Goal: Task Accomplishment & Management: Manage account settings

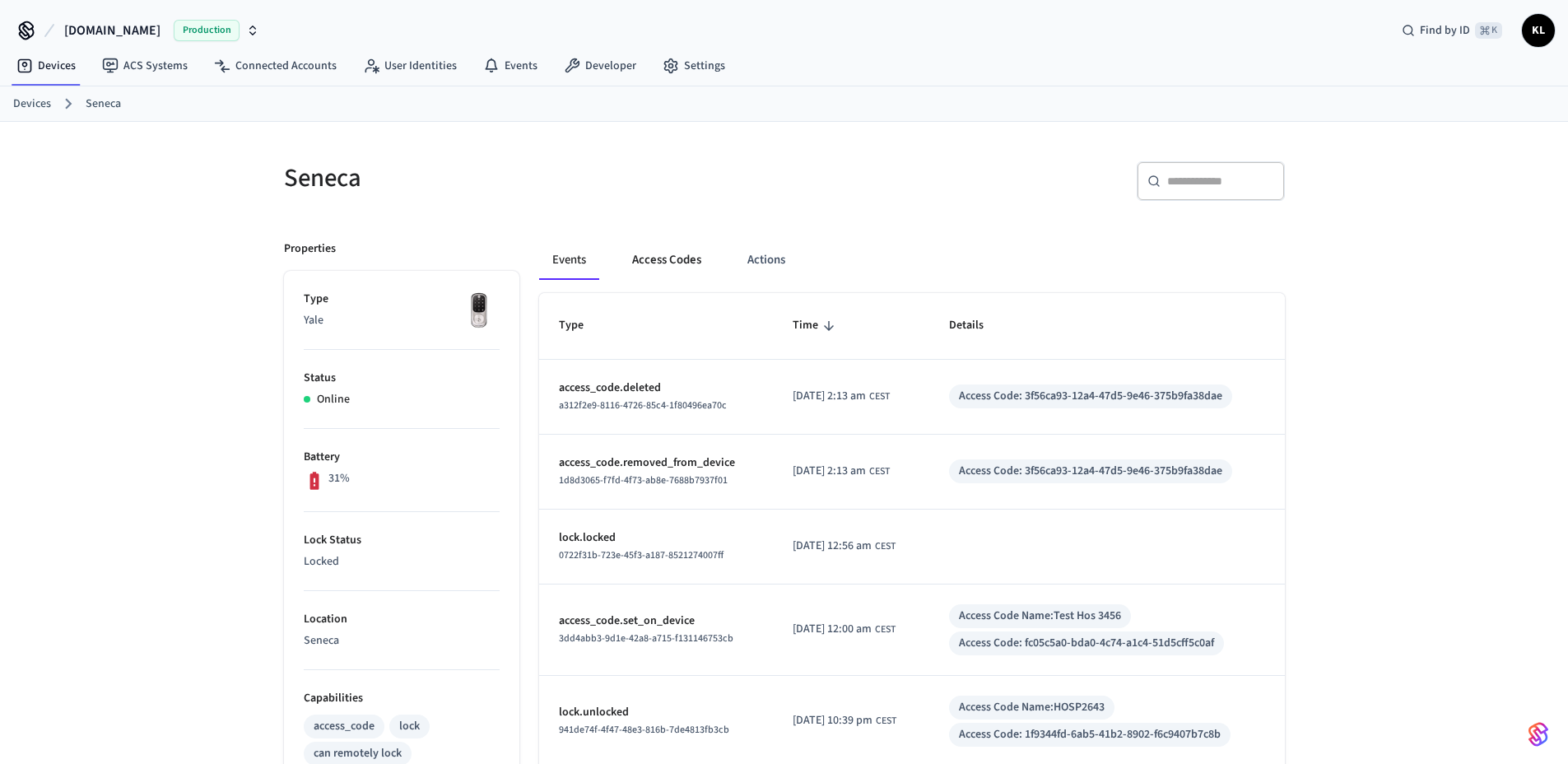
click at [665, 266] on button "Access Codes" at bounding box center [667, 261] width 96 height 40
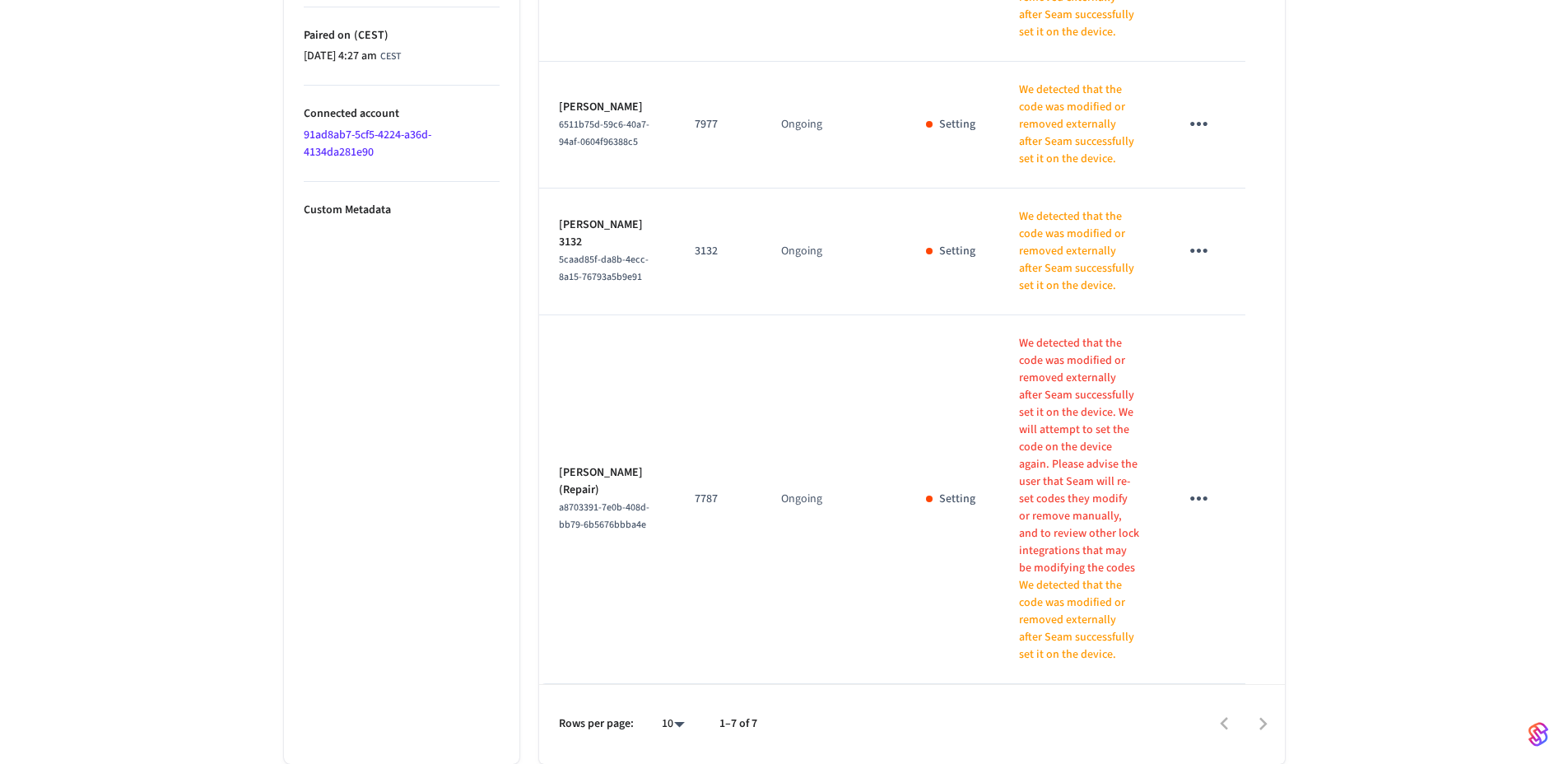
scroll to position [995, 0]
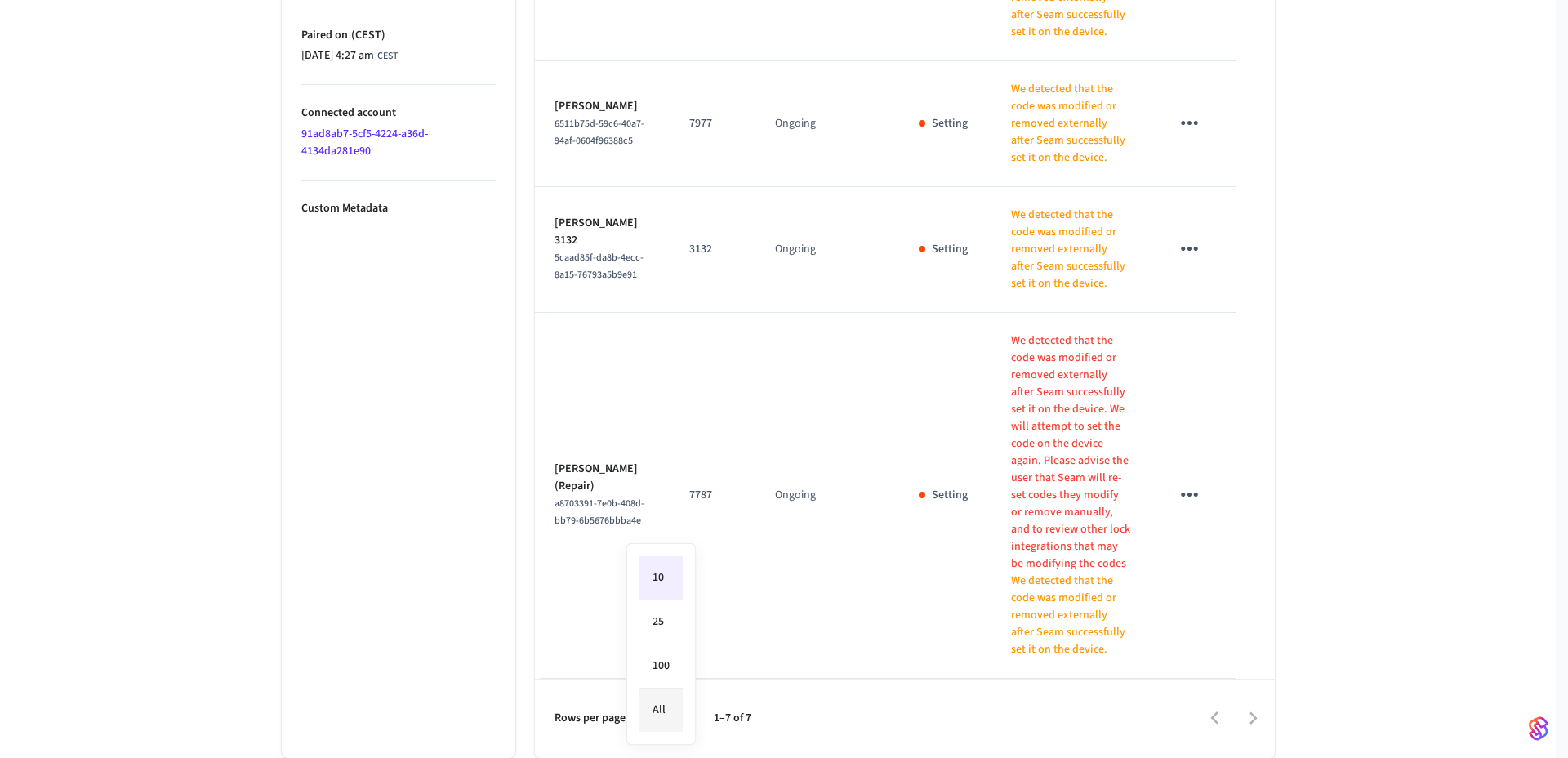
click at [676, 715] on li "All" at bounding box center [661, 710] width 43 height 43
type input "**"
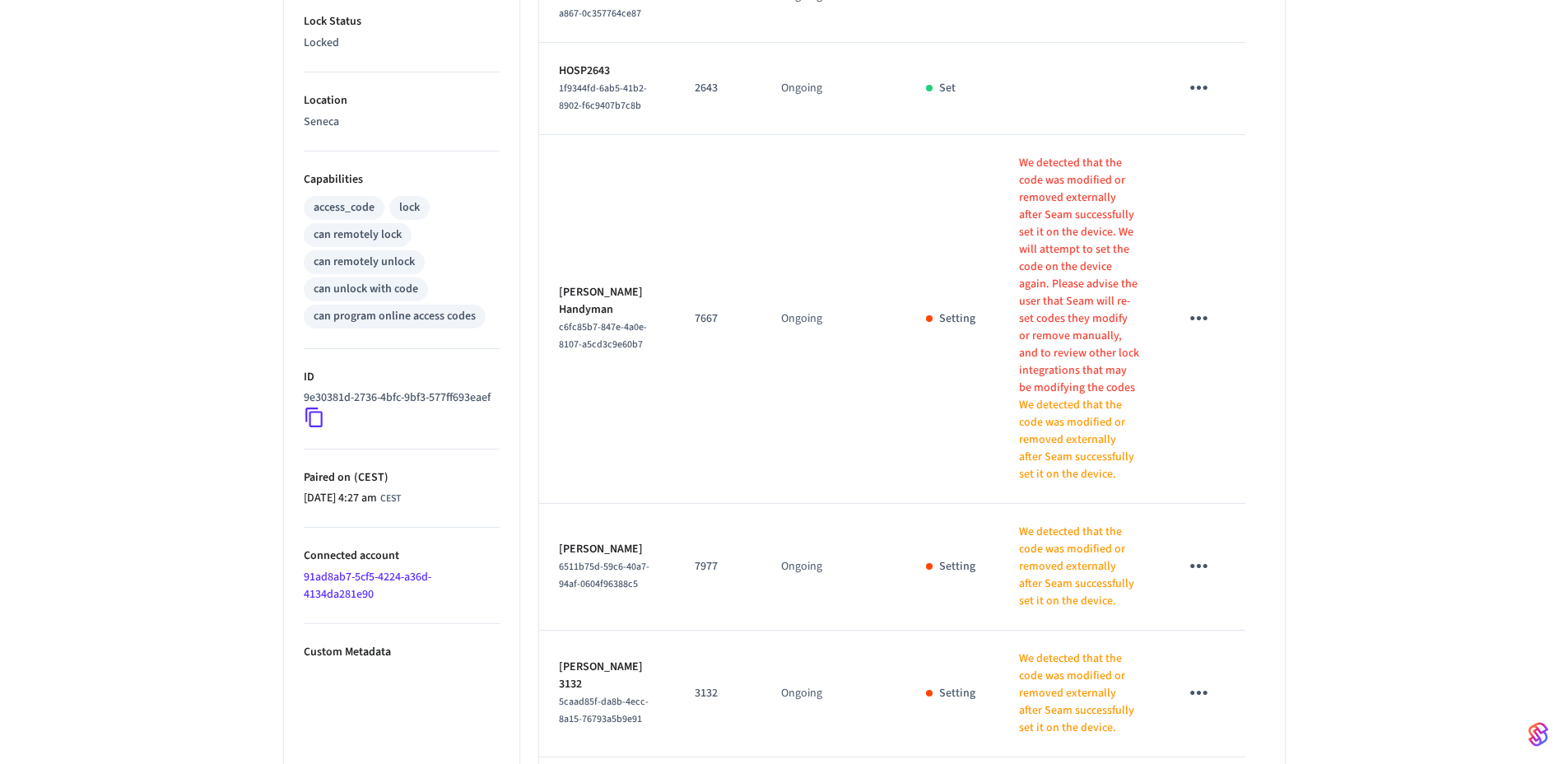
scroll to position [15, 0]
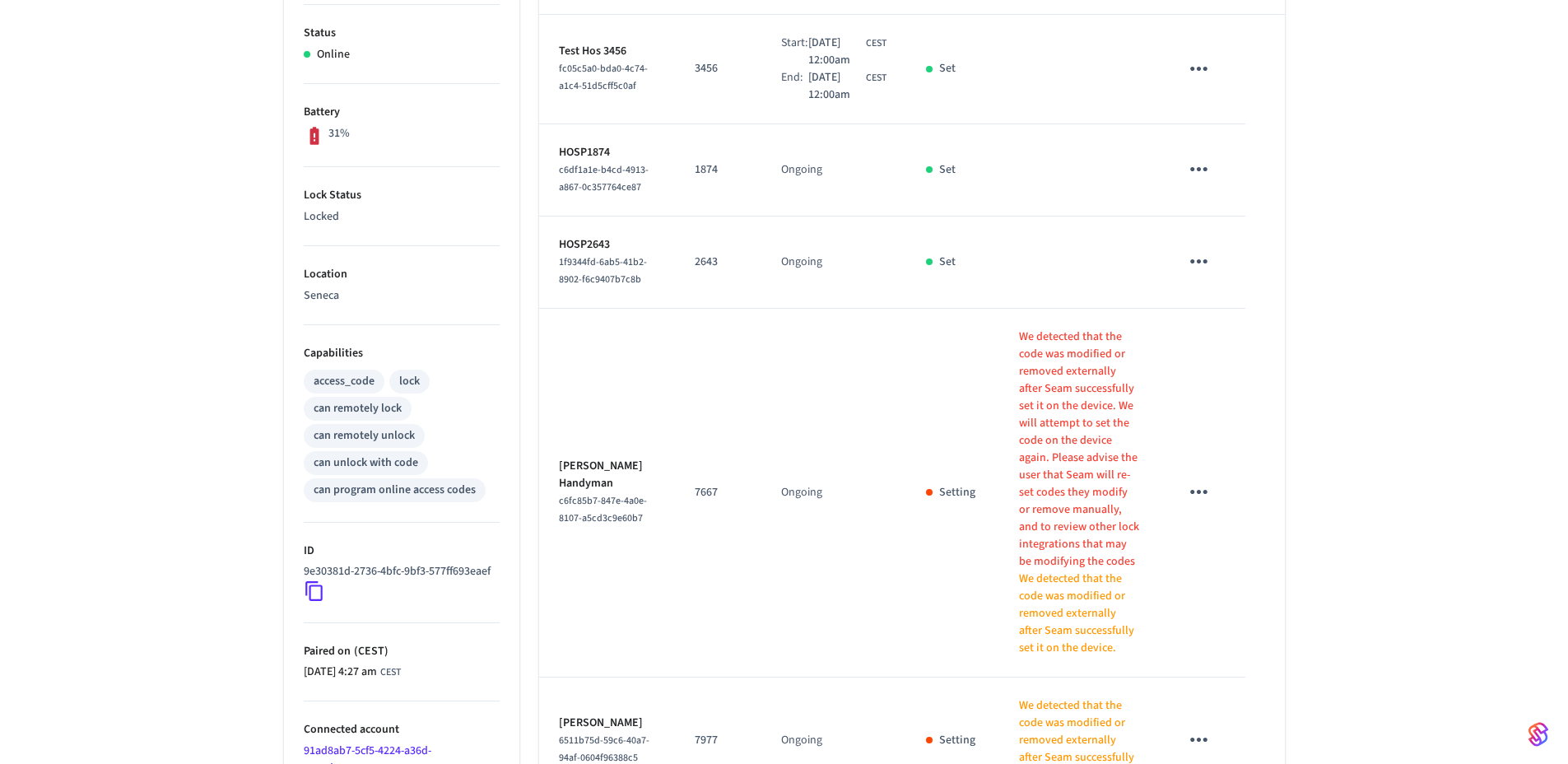
scroll to position [430, 0]
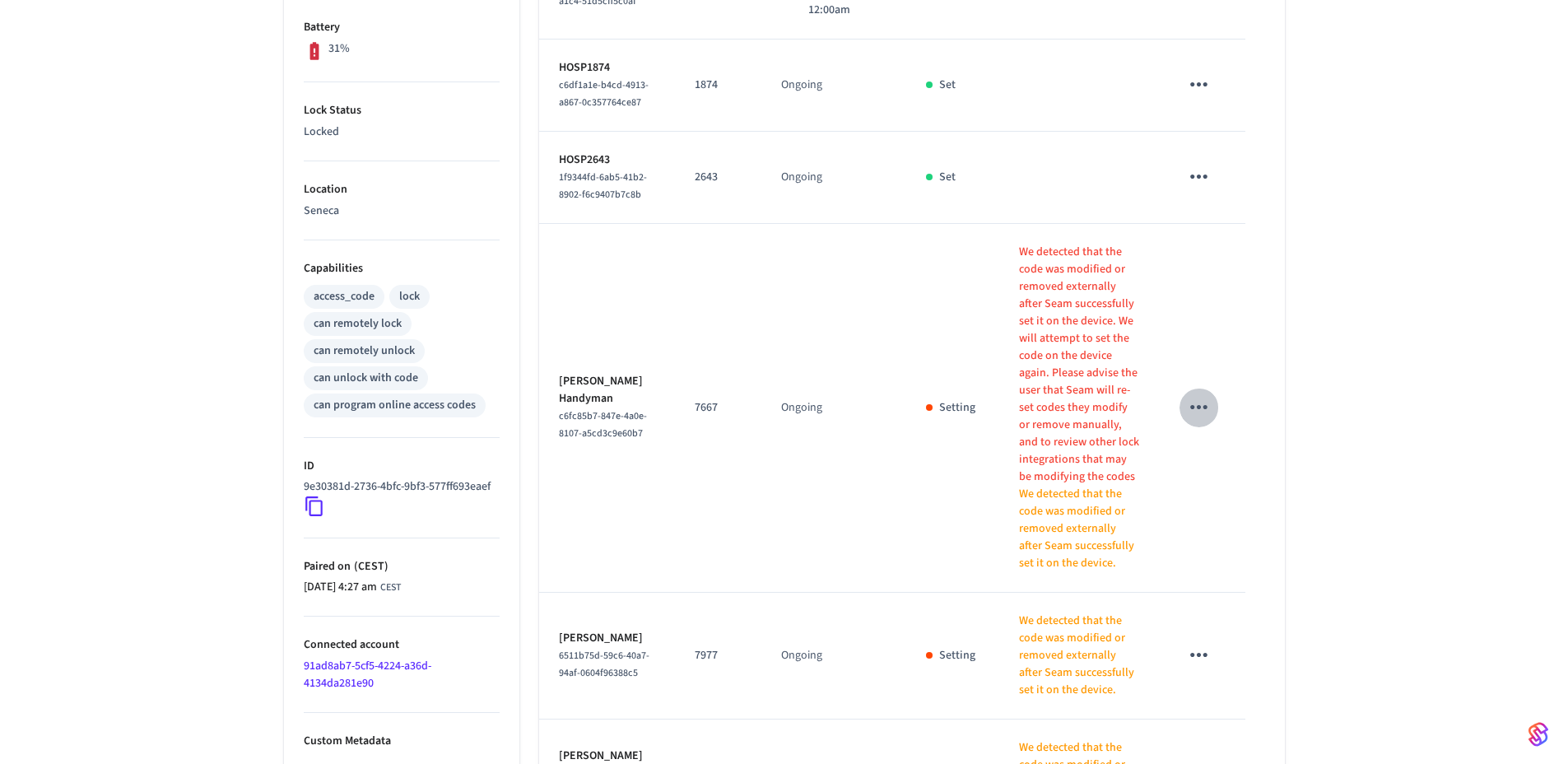
click at [1215, 426] on button "sticky table" at bounding box center [1198, 406] width 39 height 39
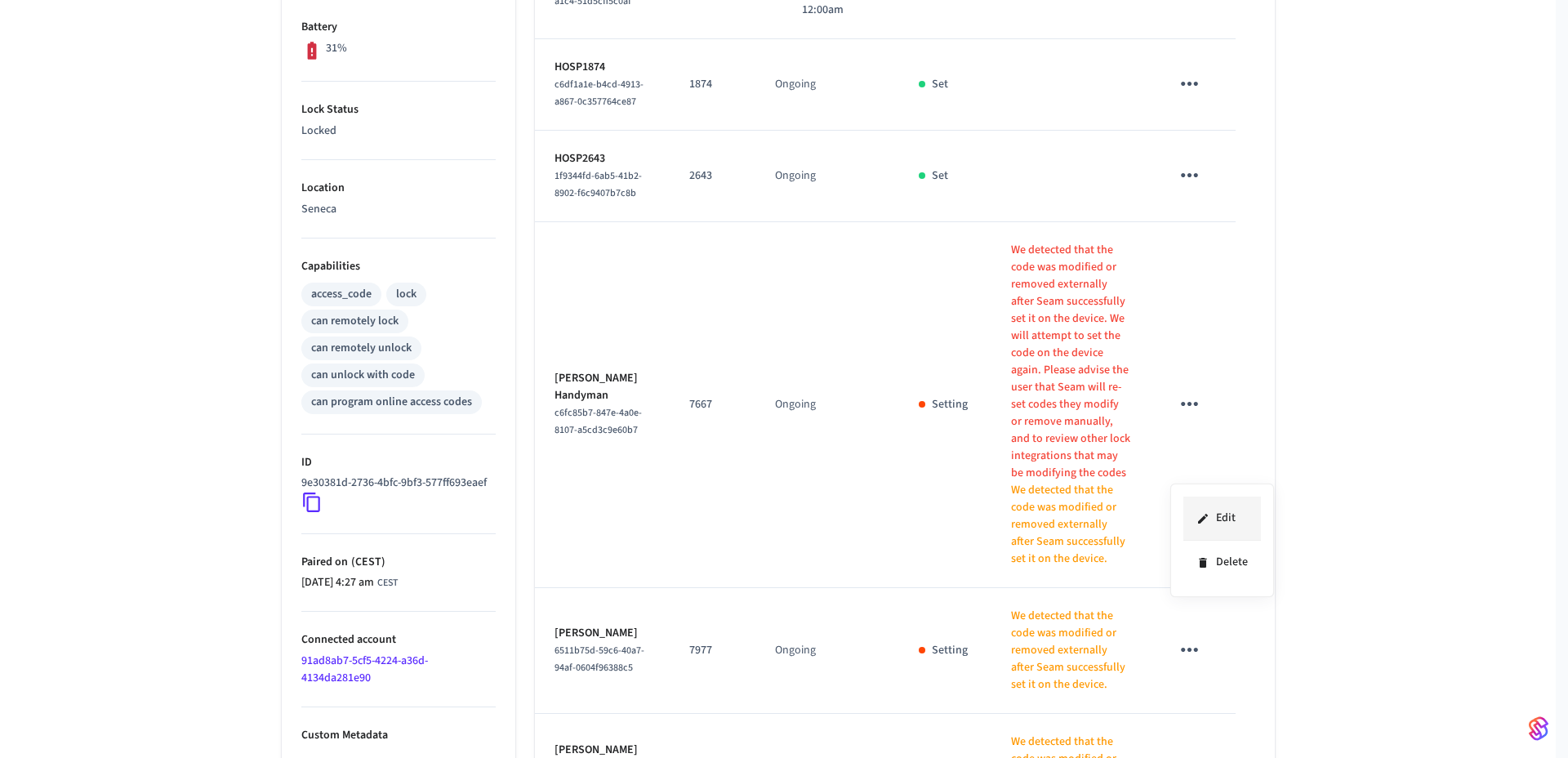
click at [1214, 512] on li "Edit" at bounding box center [1222, 518] width 77 height 44
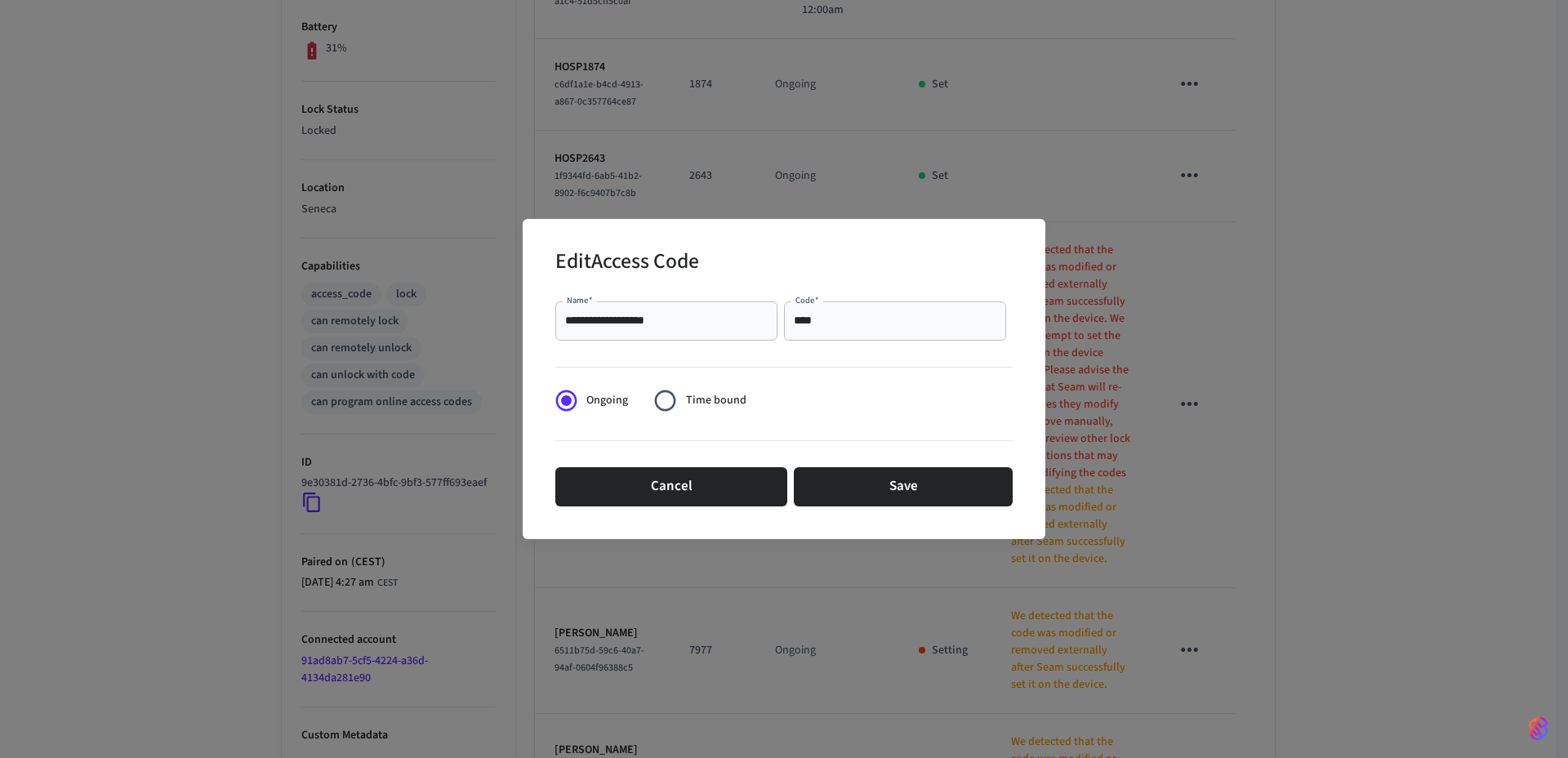
click at [592, 398] on span "Ongoing" at bounding box center [607, 400] width 42 height 17
click at [686, 329] on input "**********" at bounding box center [666, 321] width 203 height 17
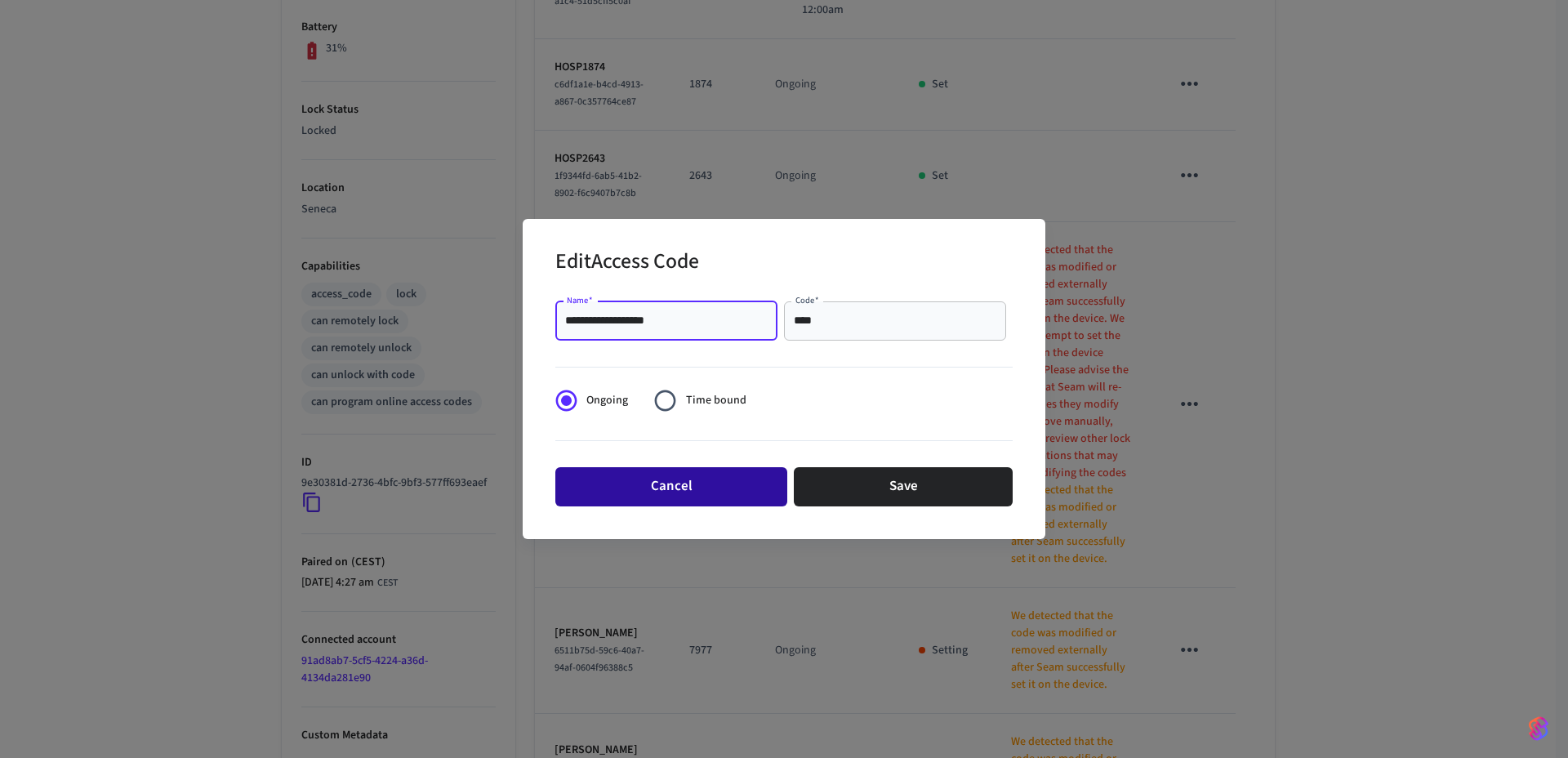
click at [678, 474] on button "Cancel" at bounding box center [671, 487] width 232 height 39
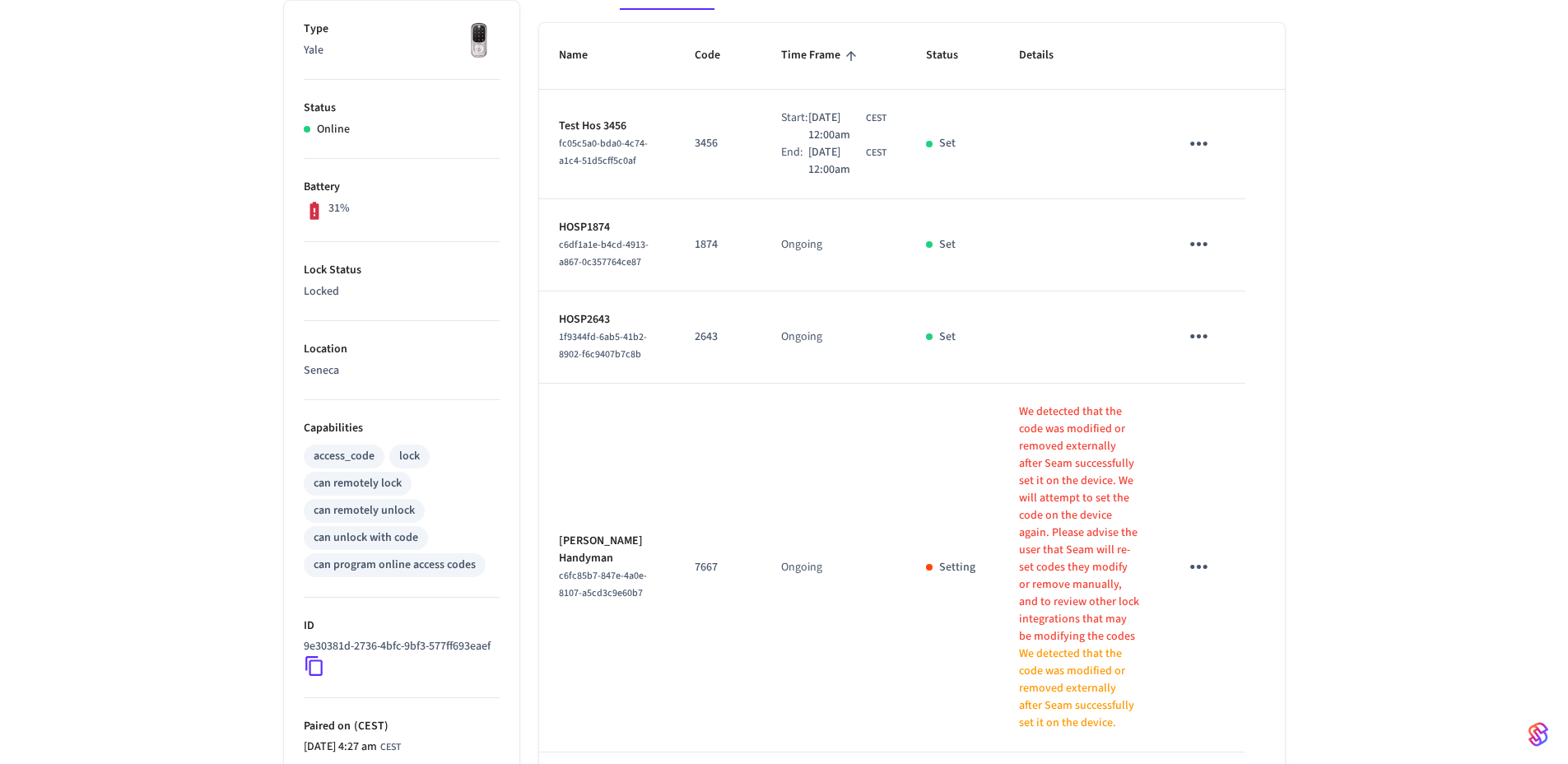
scroll to position [185, 0]
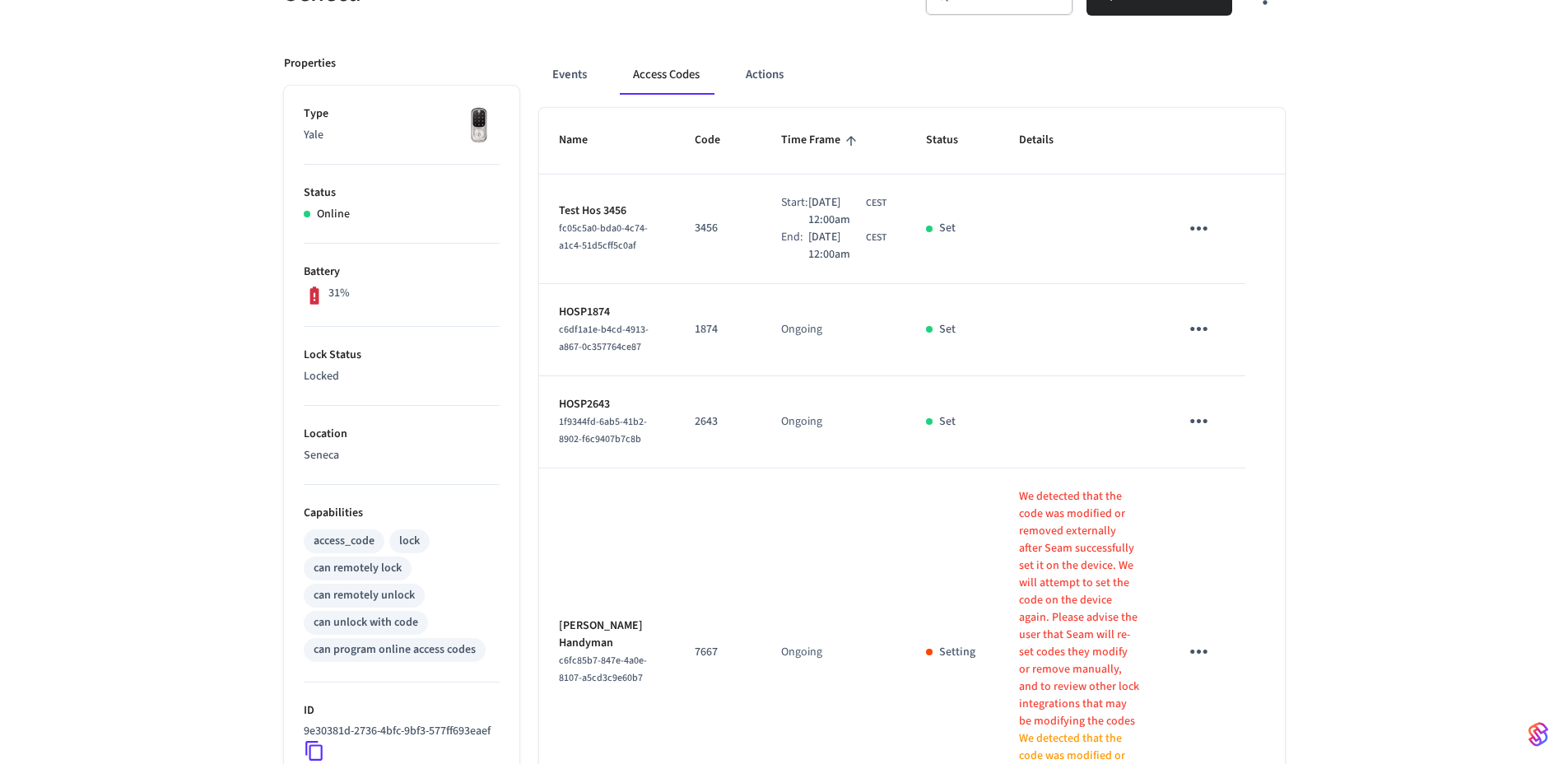
click at [762, 376] on td "Ongoing" at bounding box center [834, 330] width 145 height 92
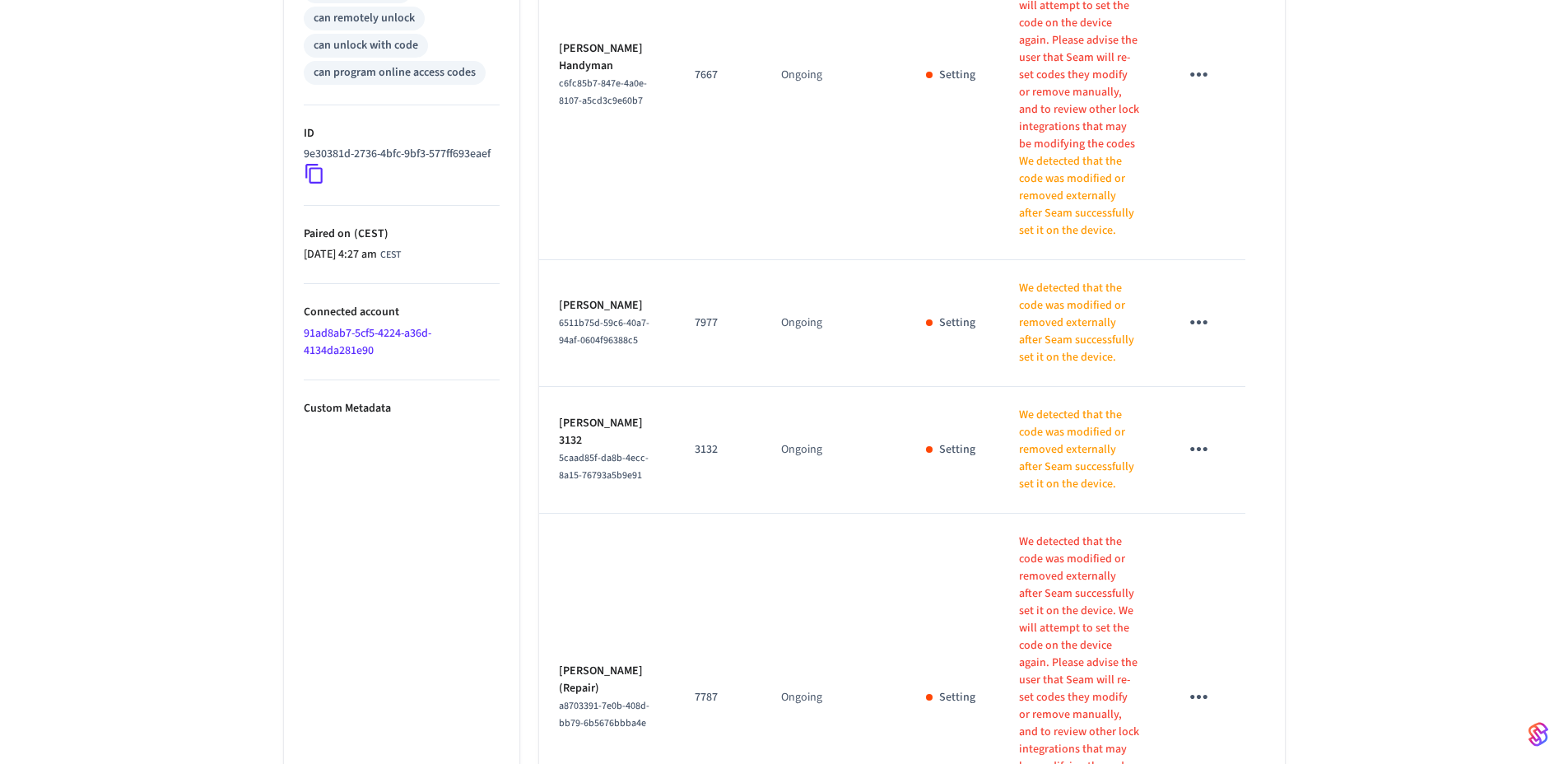
scroll to position [848, 0]
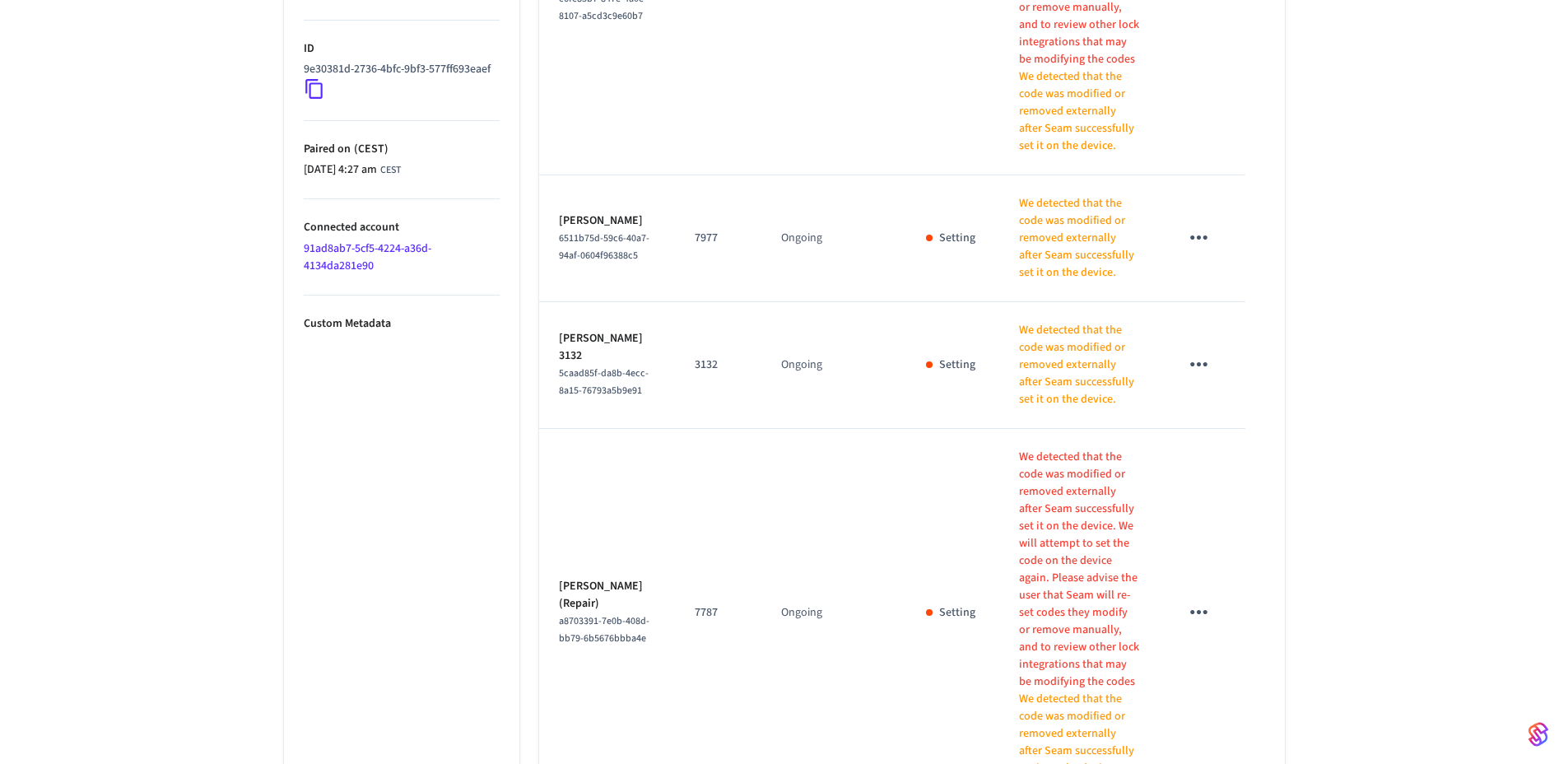
click at [405, 267] on link "91ad8ab7-5cf5-4224-a36d-4134da281e90" at bounding box center [368, 258] width 128 height 34
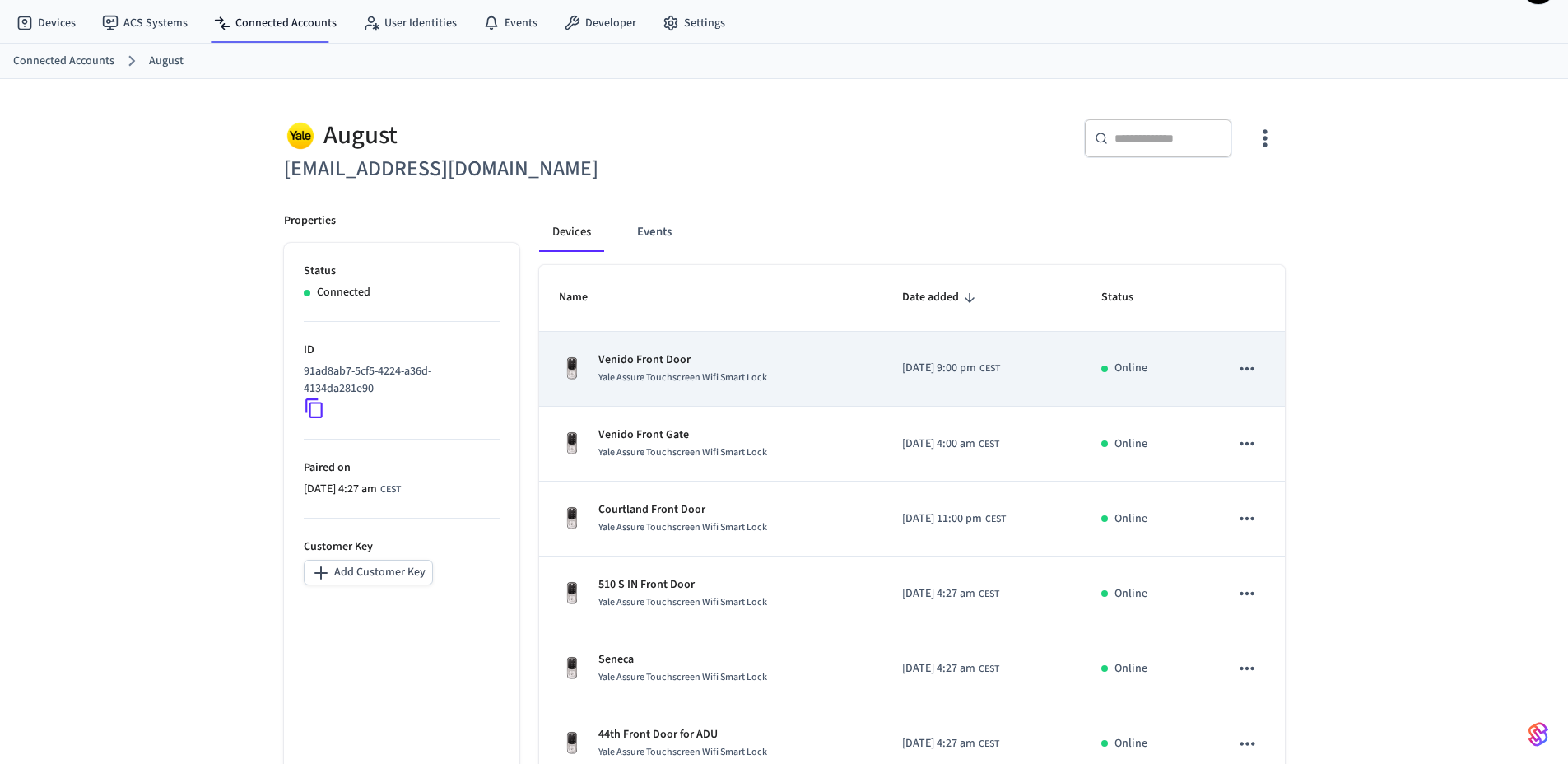
scroll to position [85, 0]
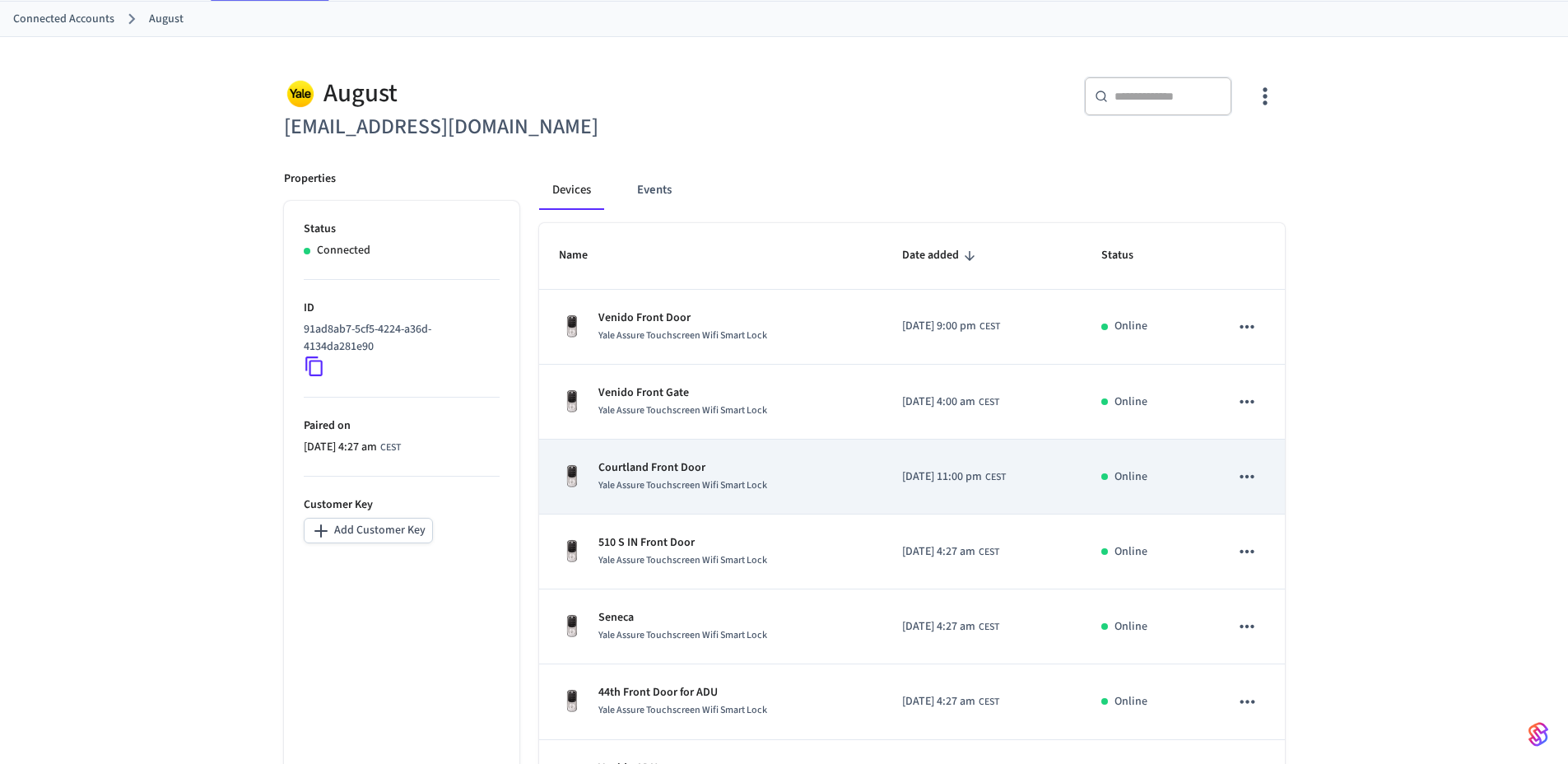
click at [687, 482] on span "Yale Assure Touchscreen Wifi Smart Lock" at bounding box center [682, 485] width 168 height 14
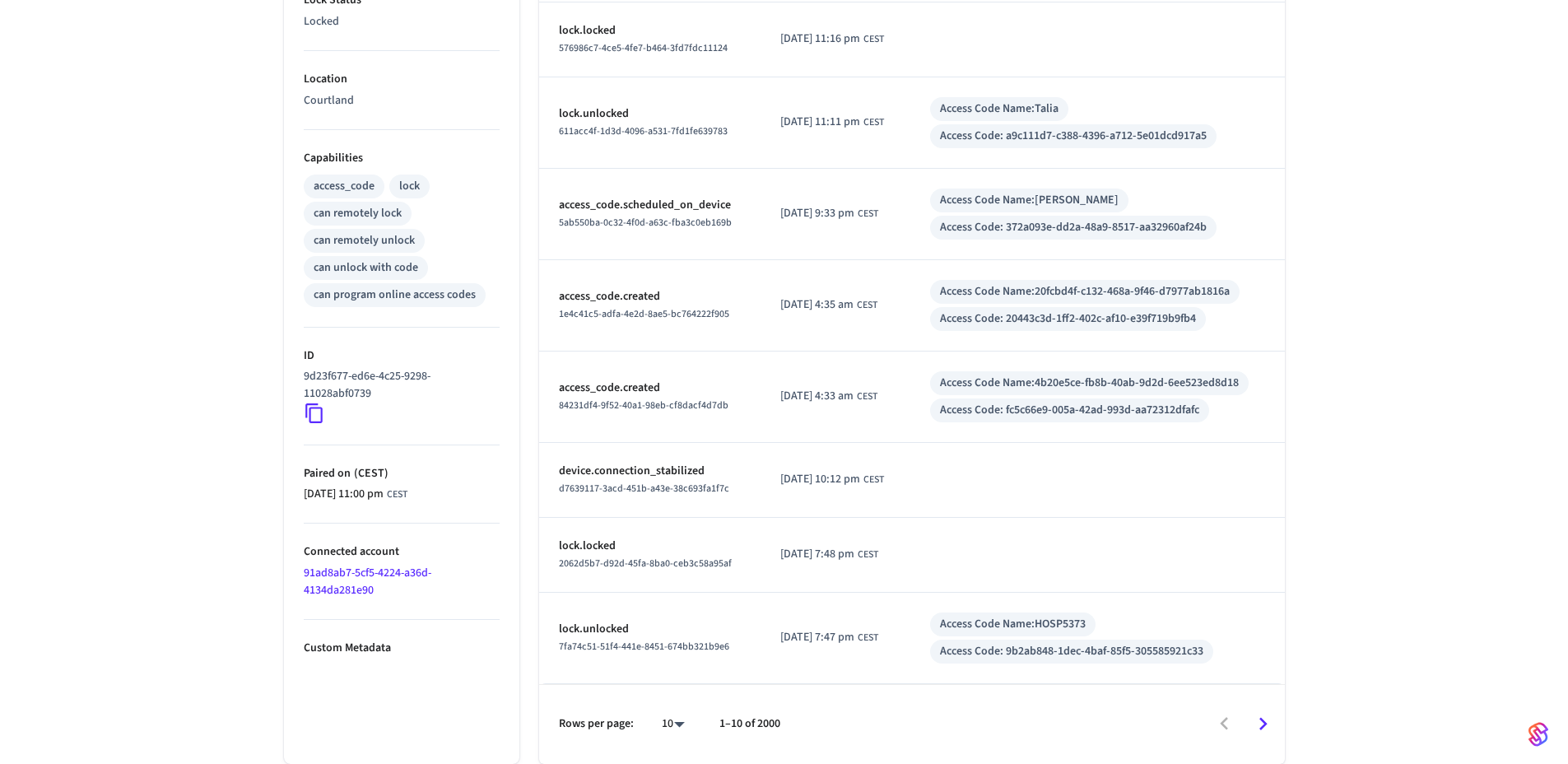
scroll to position [3, 0]
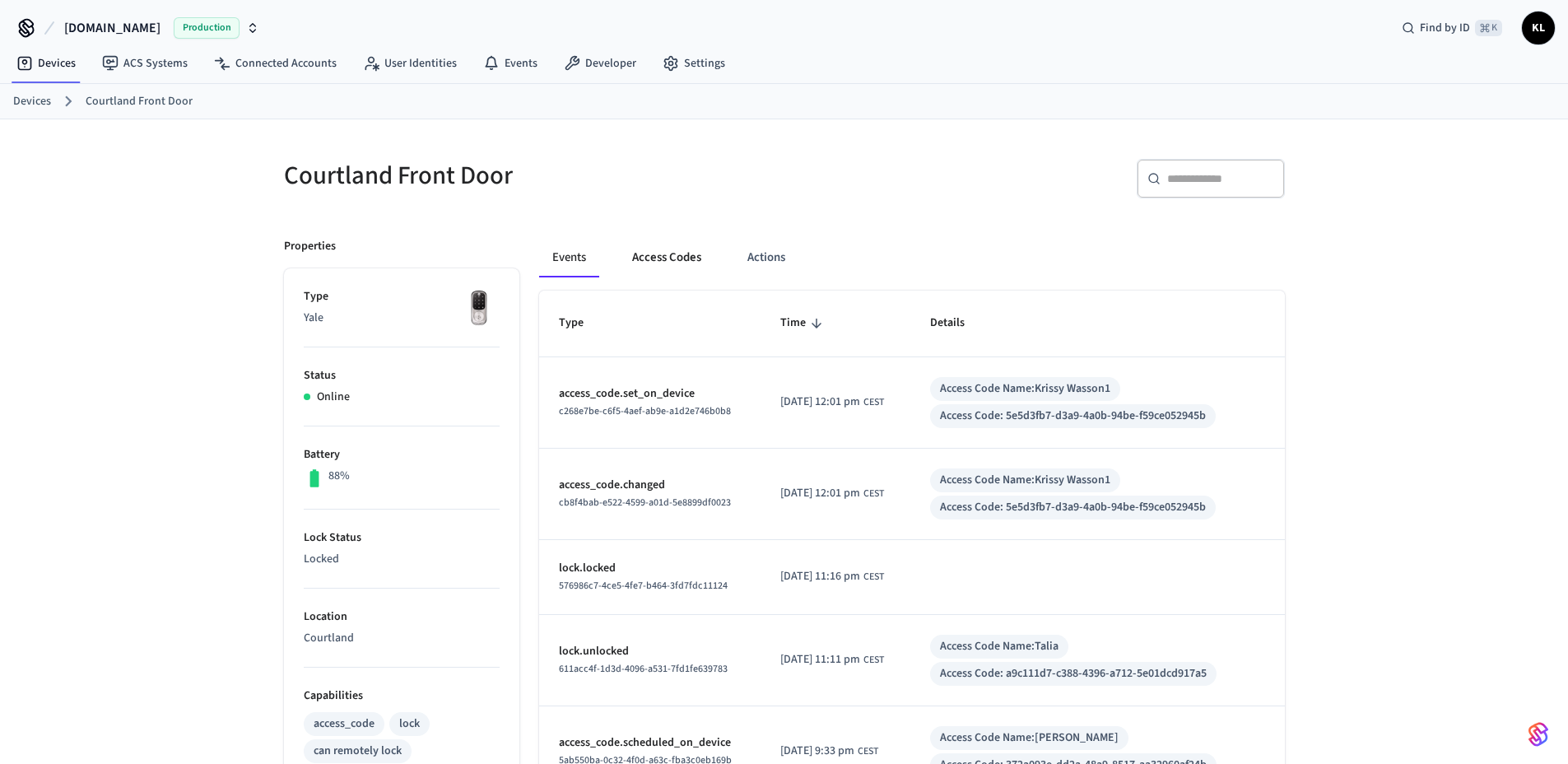
click at [668, 256] on button "Access Codes" at bounding box center [667, 258] width 96 height 40
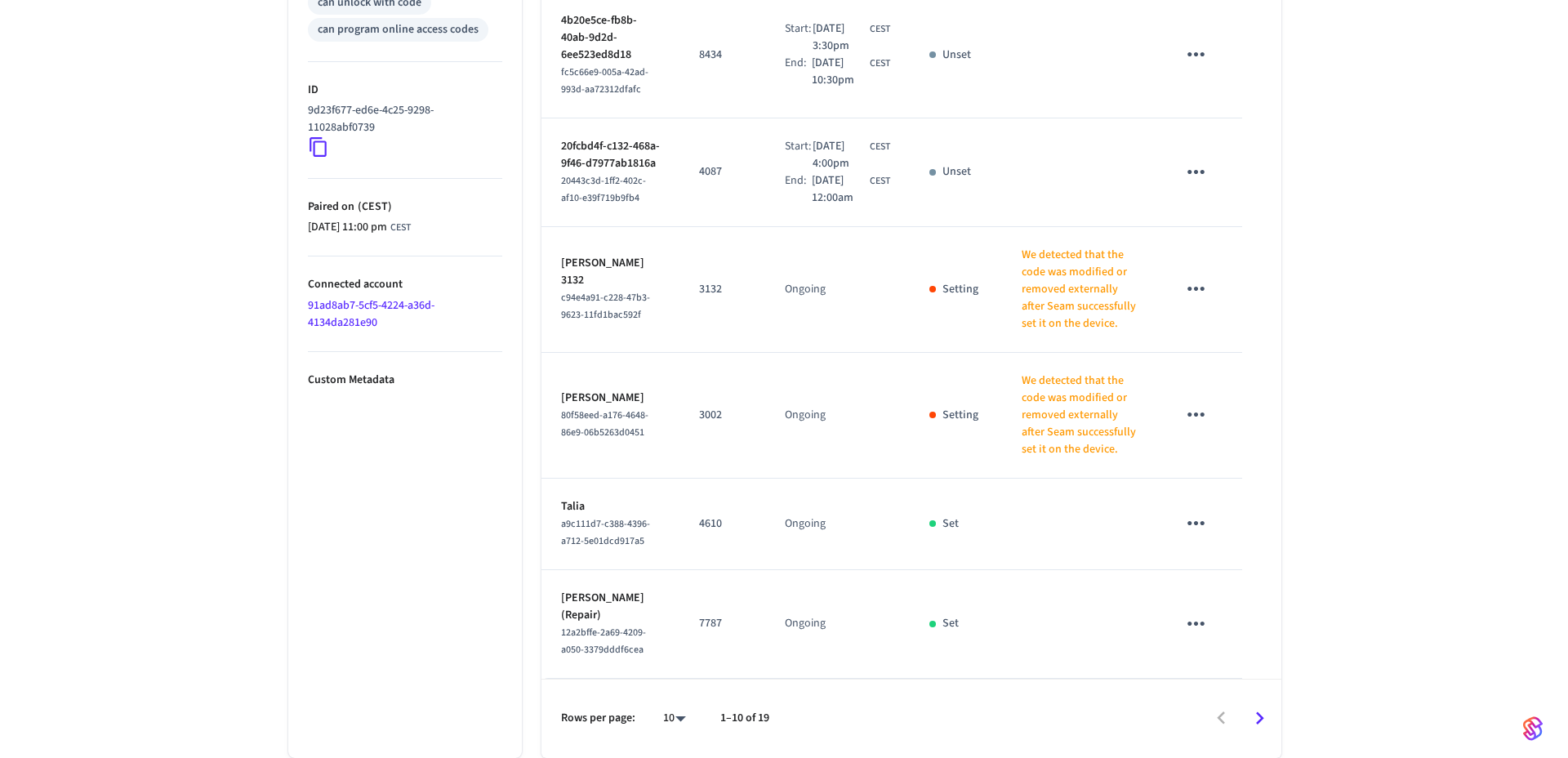
scroll to position [919, 0]
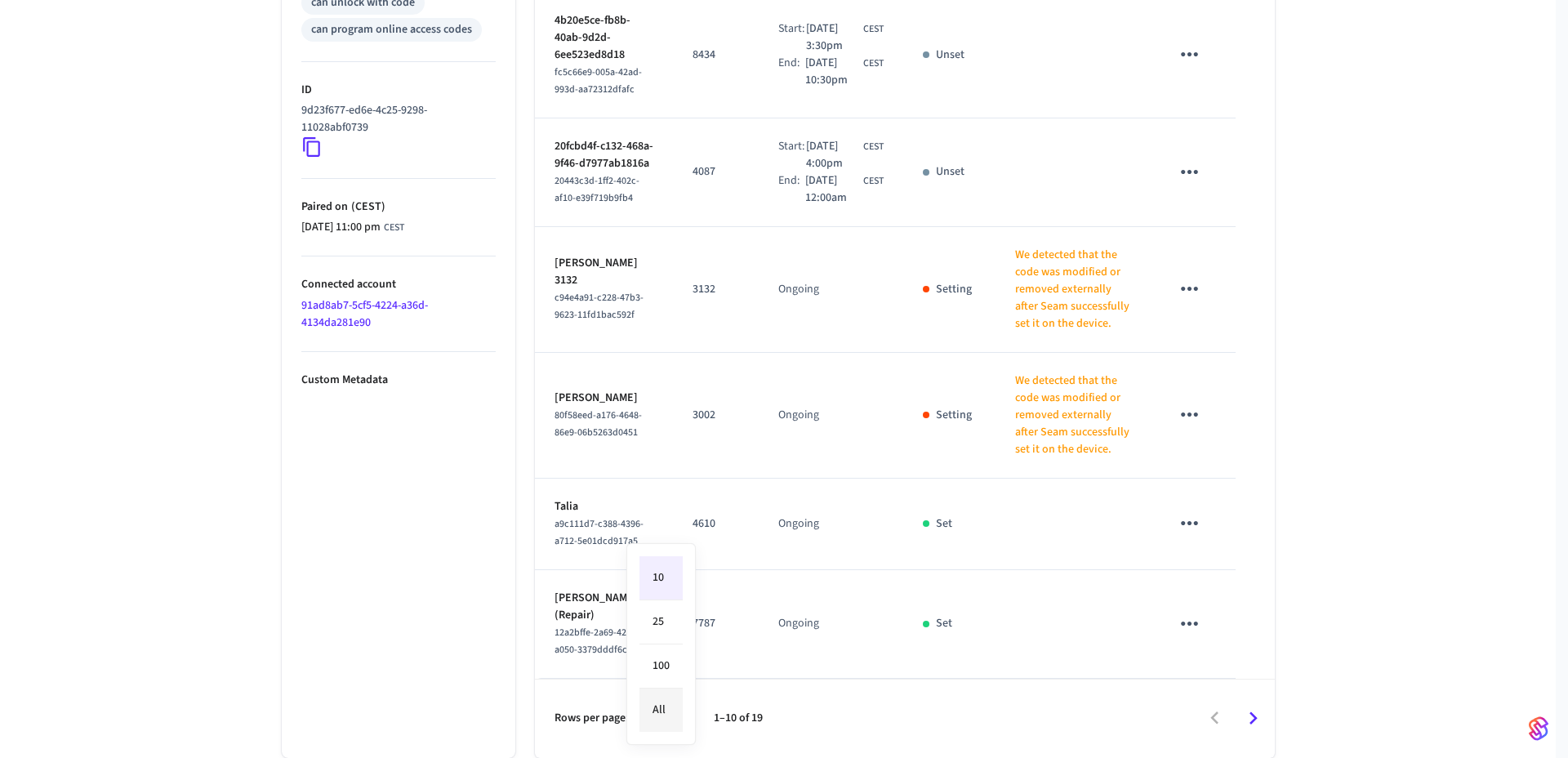
click at [677, 707] on li "All" at bounding box center [661, 710] width 43 height 43
type input "**"
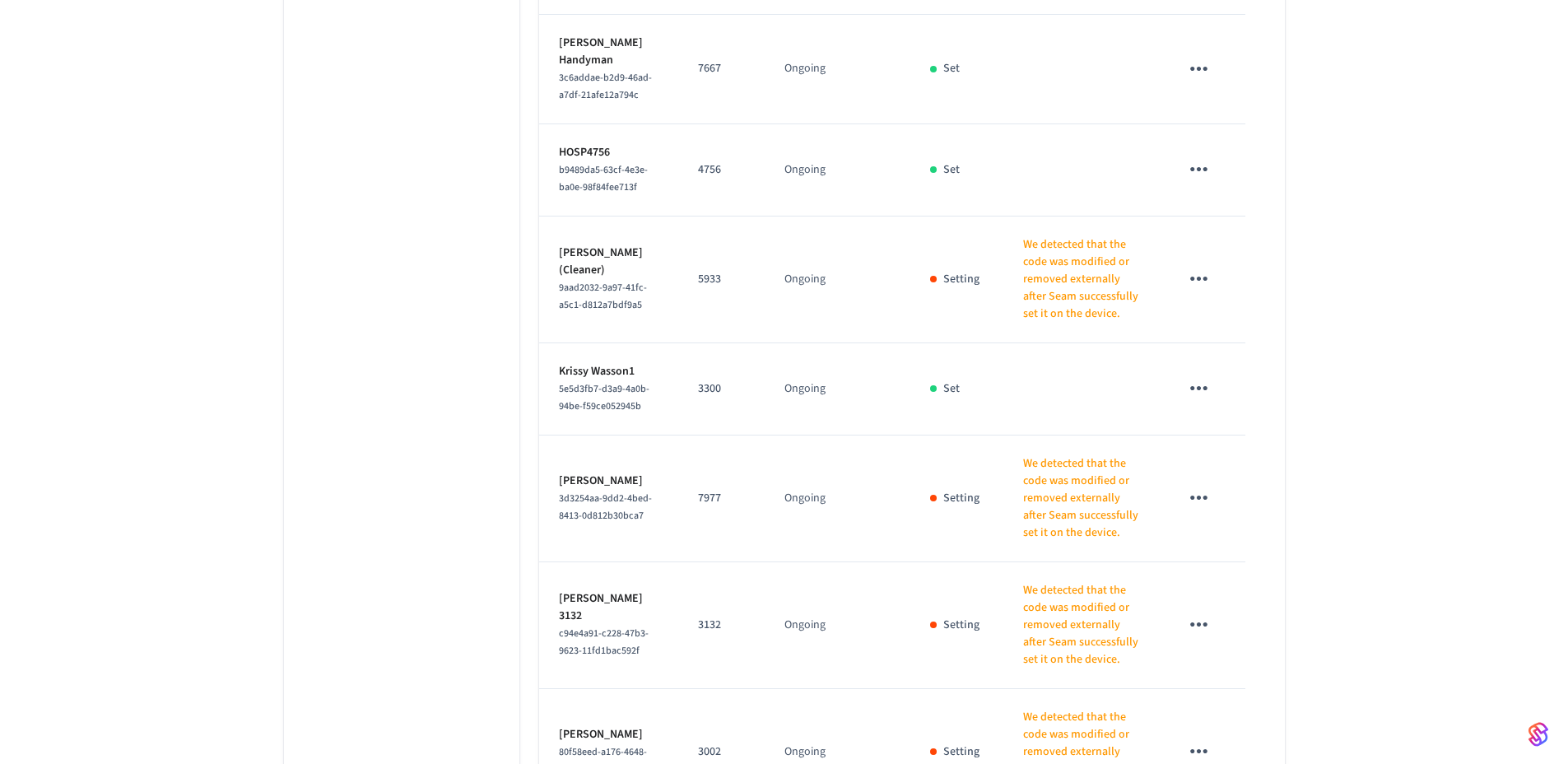
scroll to position [1525, 0]
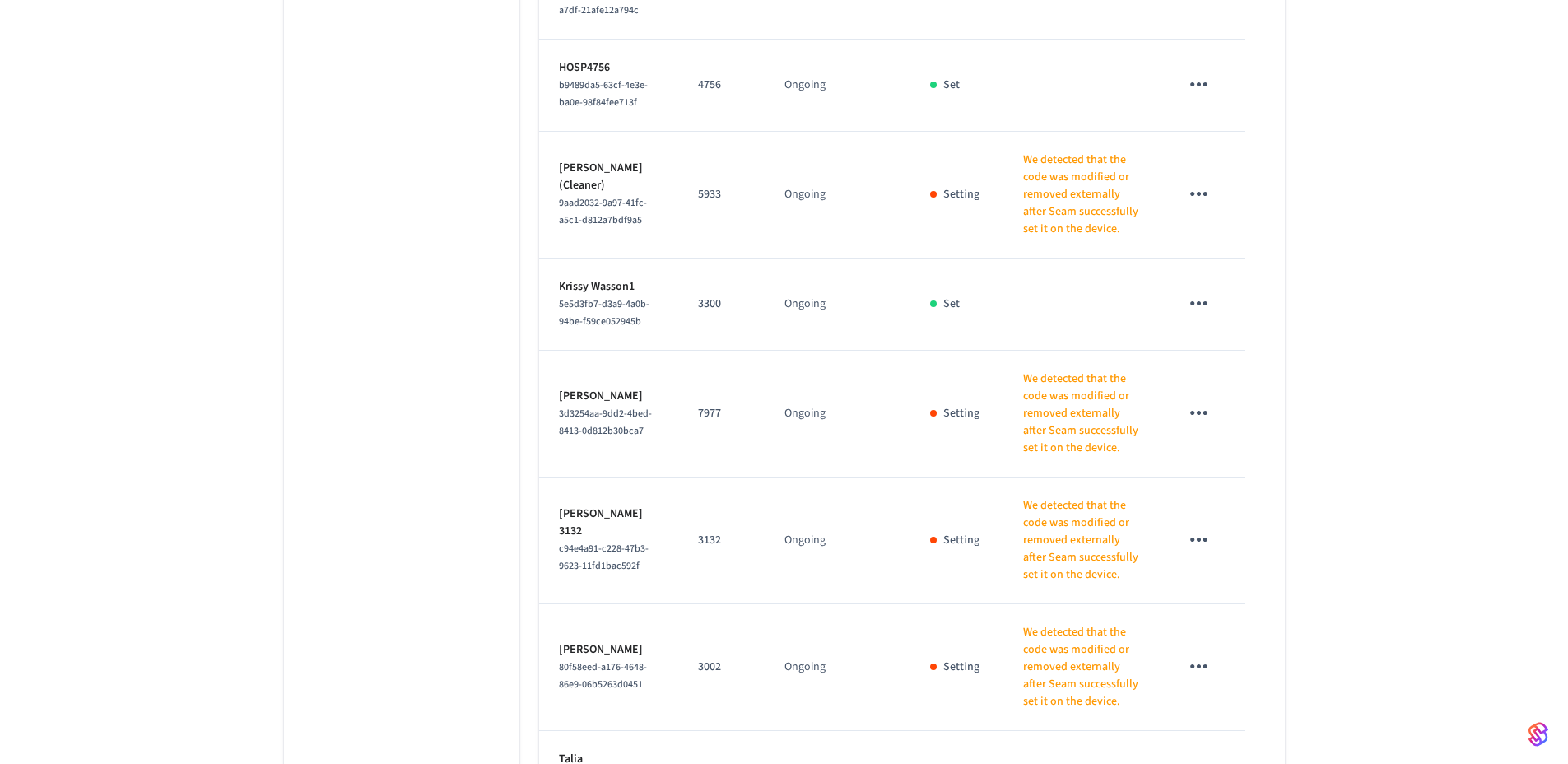
click at [1181, 323] on button "sticky table" at bounding box center [1198, 303] width 39 height 39
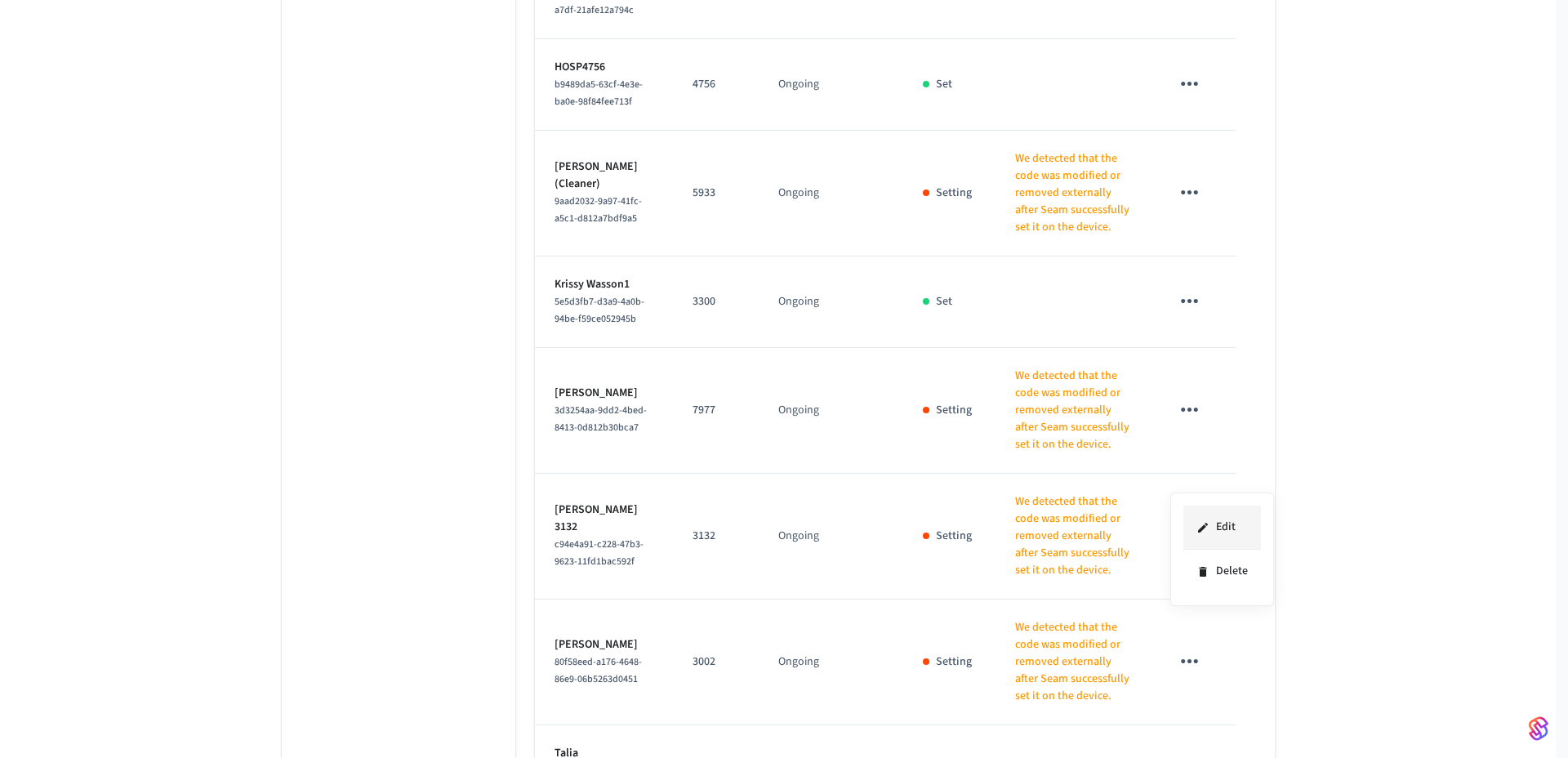
click at [1193, 508] on li "Edit" at bounding box center [1222, 527] width 77 height 44
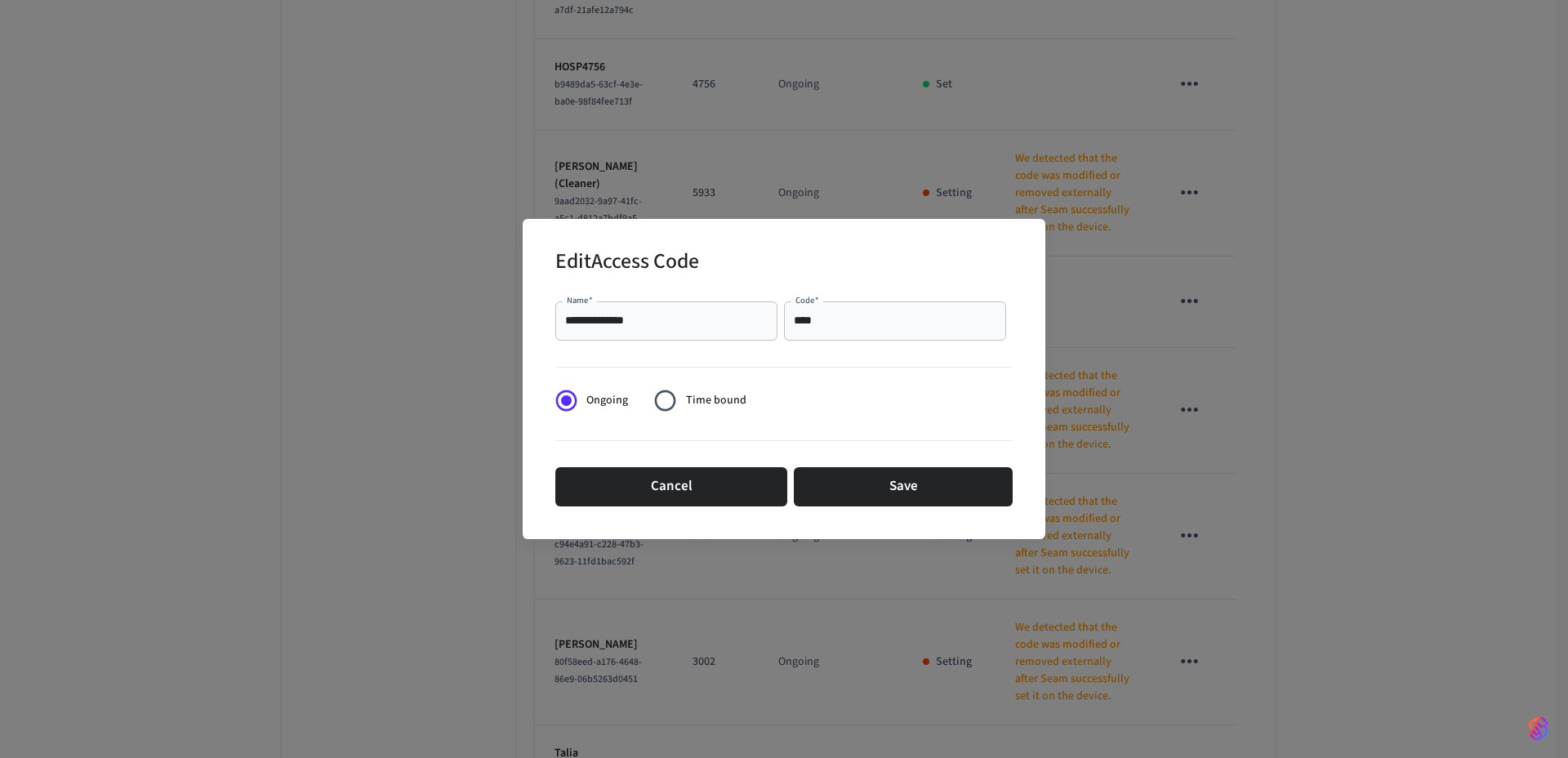
click at [736, 316] on input "**********" at bounding box center [666, 321] width 203 height 17
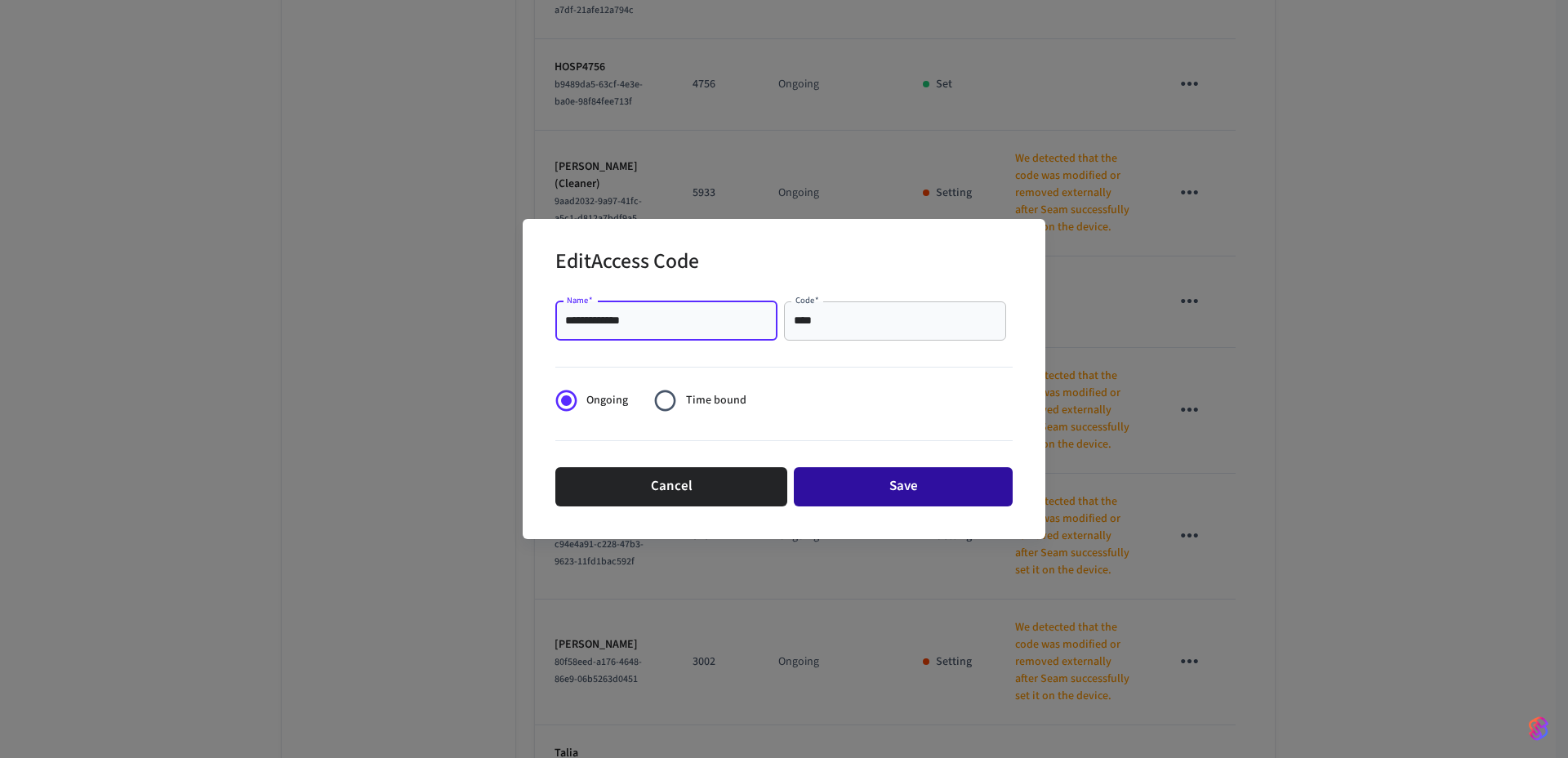
type input "**********"
click at [876, 488] on button "Save" at bounding box center [903, 487] width 219 height 39
